Goal: Task Accomplishment & Management: Use online tool/utility

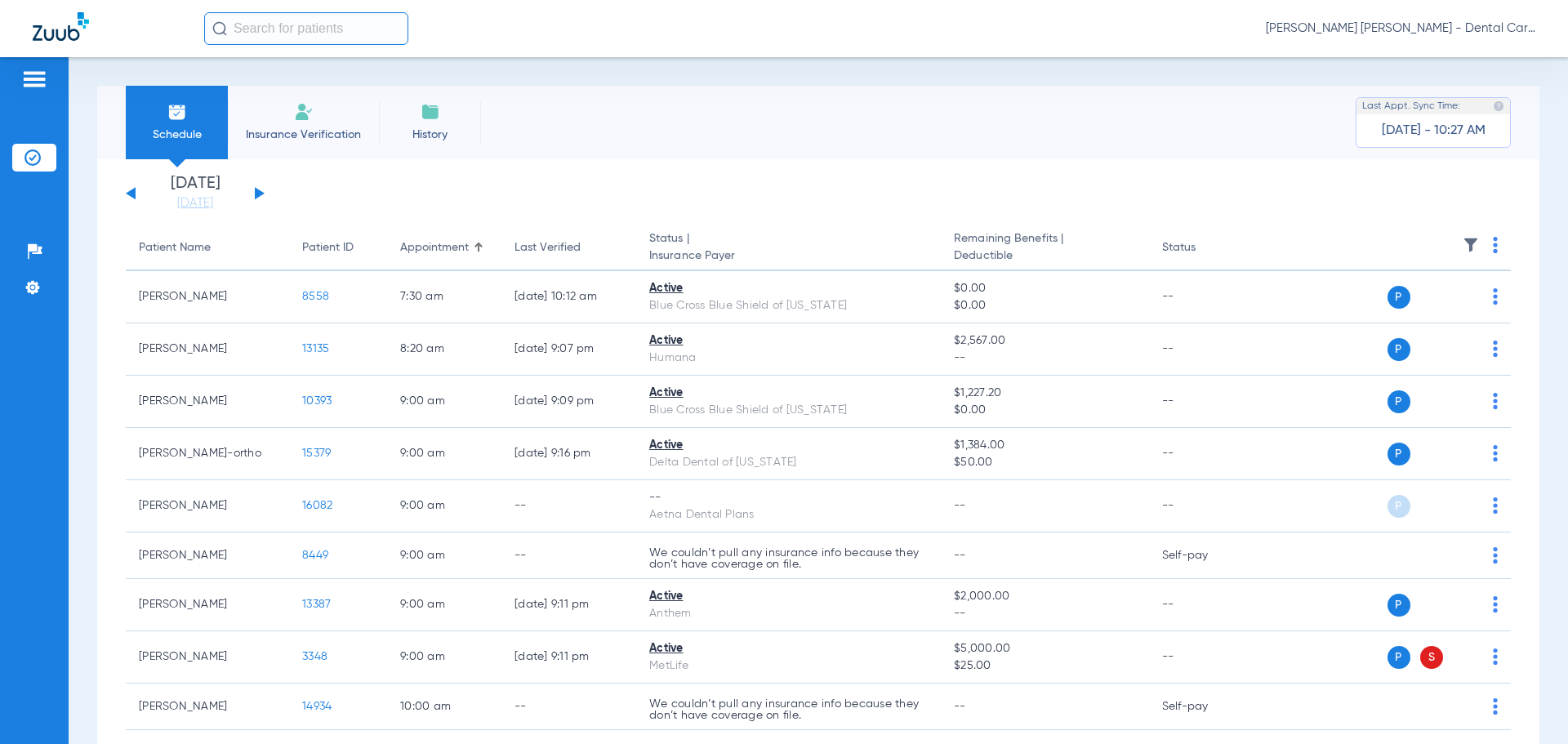
click at [29, 75] on img at bounding box center [35, 79] width 26 height 20
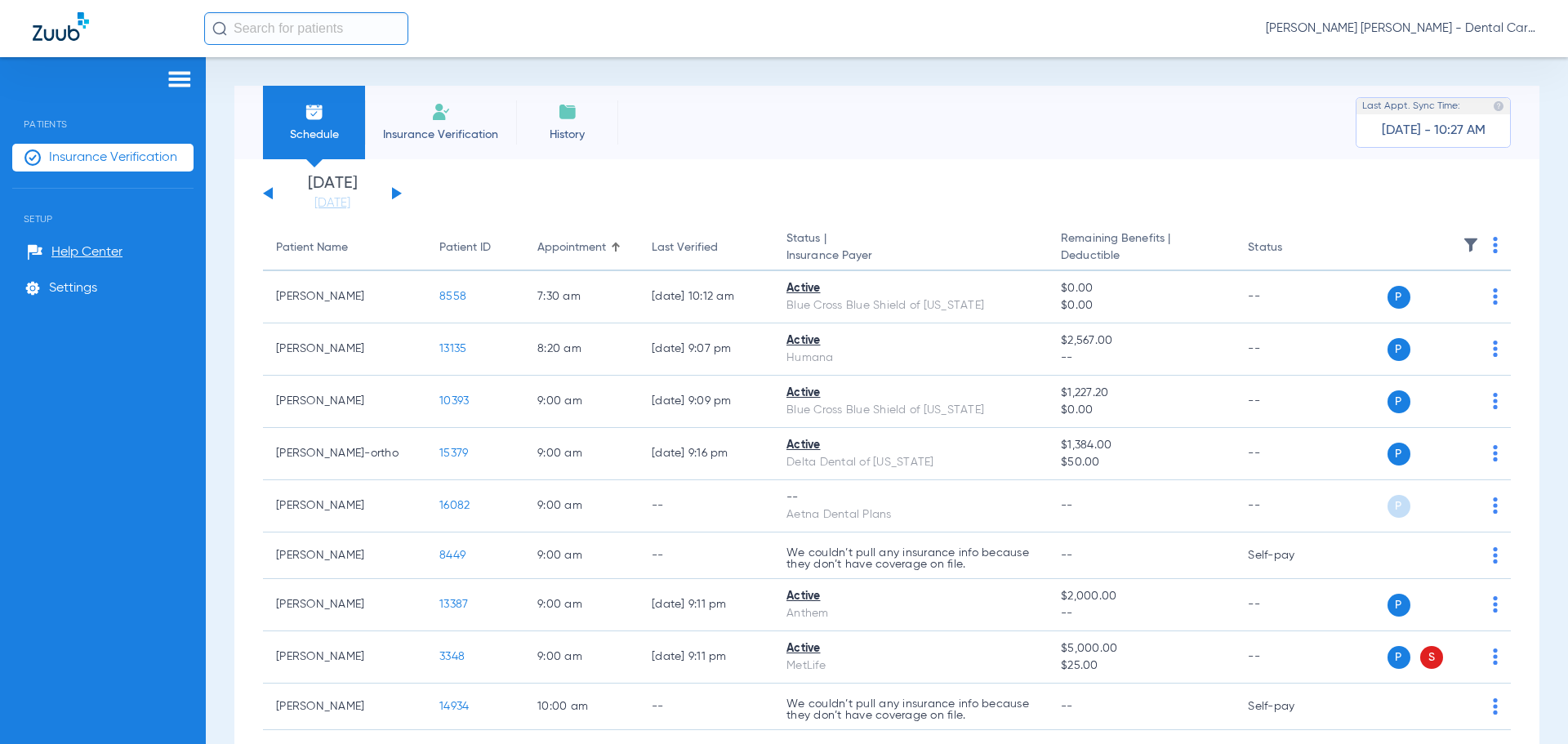
click at [111, 154] on span "Insurance Verification" at bounding box center [113, 157] width 129 height 16
click at [314, 30] on input "text" at bounding box center [307, 28] width 205 height 33
click at [170, 82] on img at bounding box center [180, 79] width 26 height 20
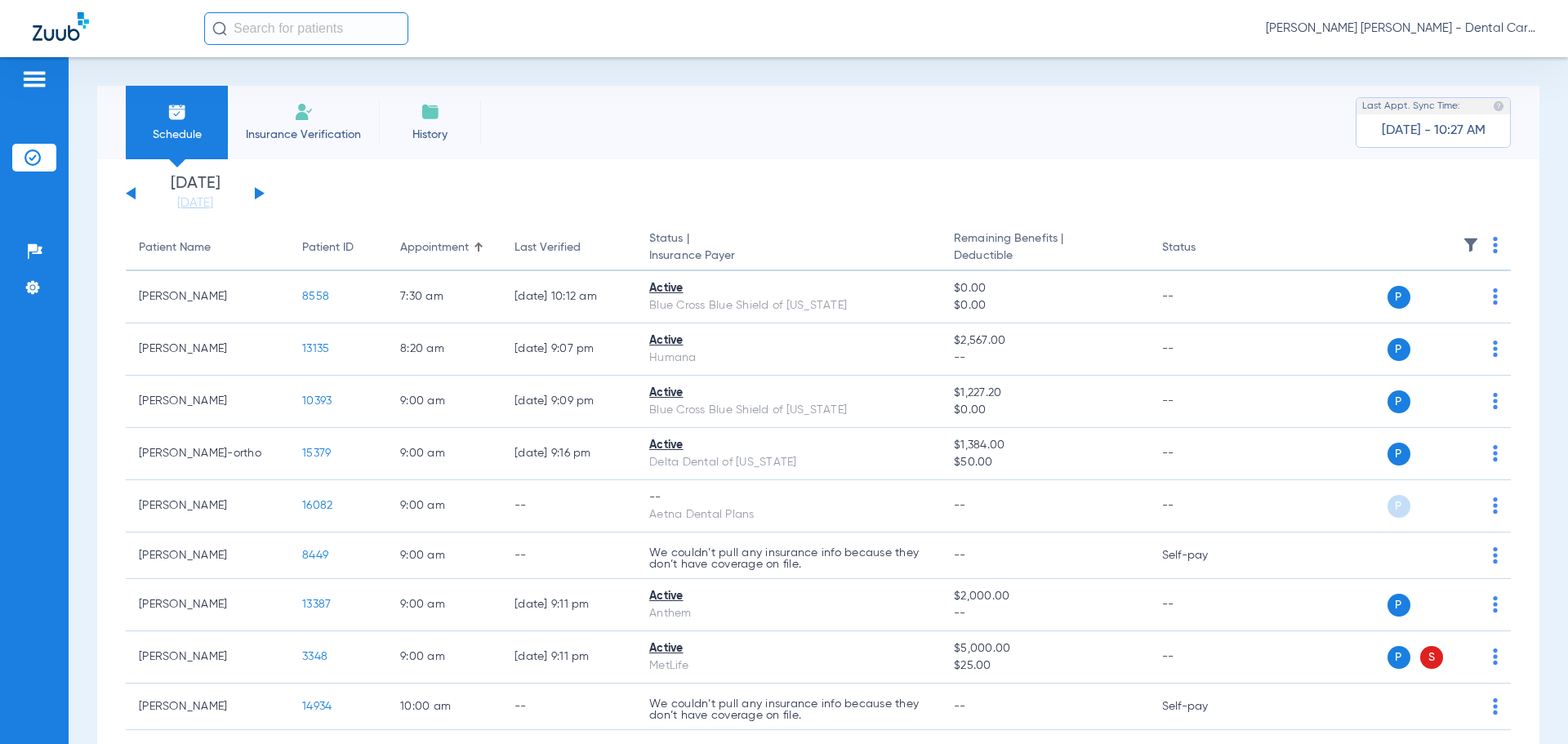
click at [35, 75] on img at bounding box center [35, 79] width 26 height 20
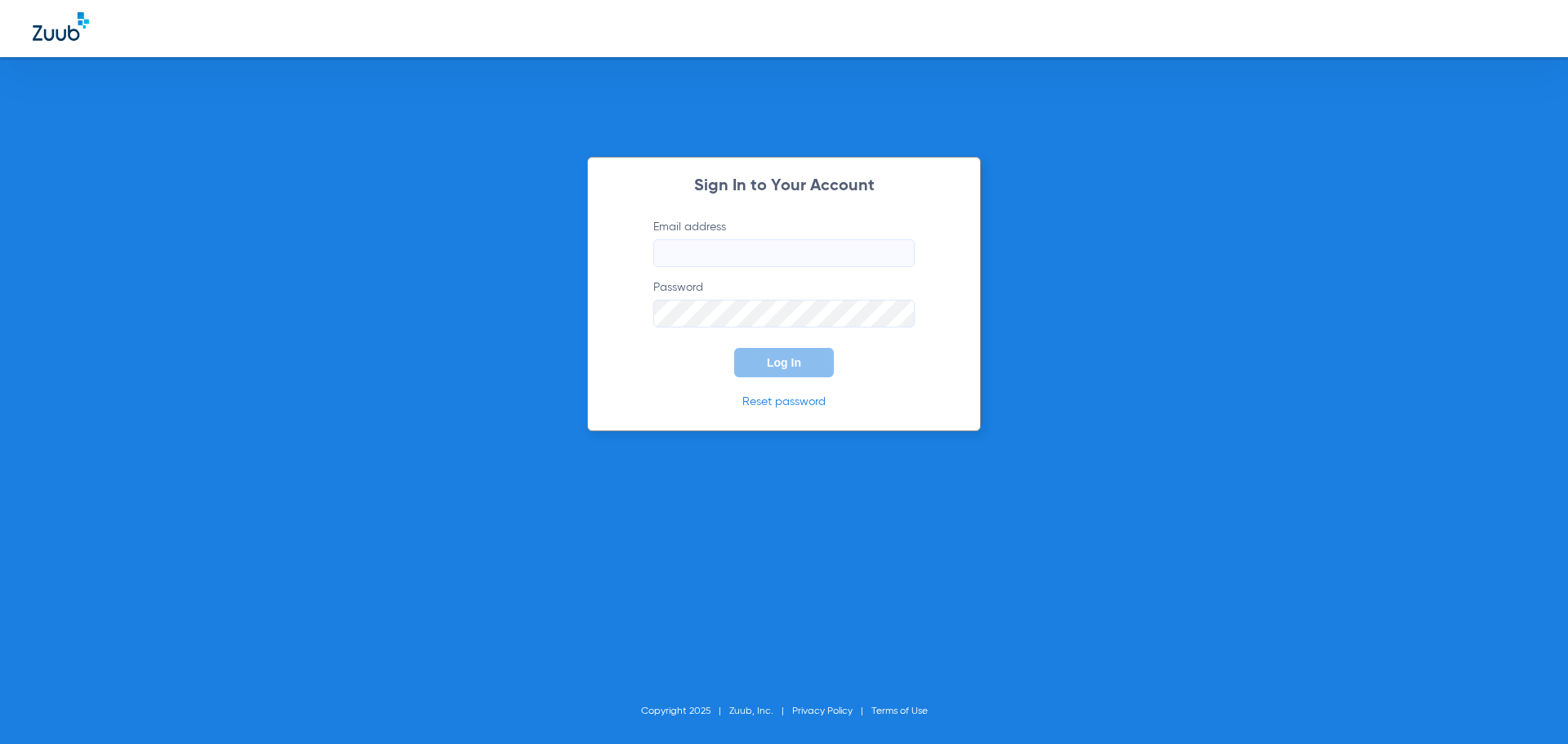
click at [828, 249] on input "Email address" at bounding box center [784, 253] width 262 height 28
type input "[EMAIL_ADDRESS][DOMAIN_NAME]"
click at [734, 348] on button "Log In" at bounding box center [783, 363] width 99 height 29
